Goal: Check status: Check status

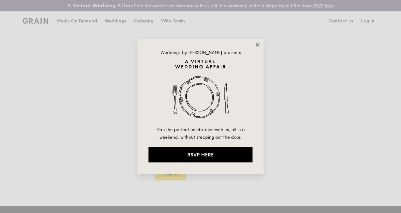
click at [257, 43] on icon at bounding box center [258, 45] width 6 height 6
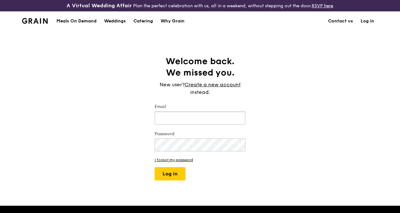
click at [188, 119] on input "Email" at bounding box center [200, 117] width 91 height 13
type input "[EMAIL_ADDRESS][DOMAIN_NAME]"
click at [173, 180] on button "Log in" at bounding box center [170, 173] width 31 height 13
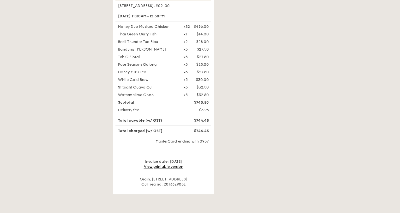
scroll to position [284, 0]
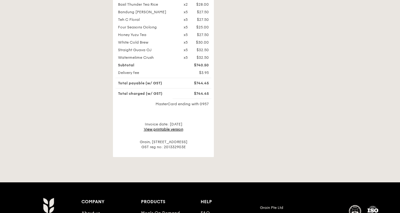
click at [160, 127] on link "View printable version" at bounding box center [163, 129] width 39 height 4
